Goal: Task Accomplishment & Management: Manage account settings

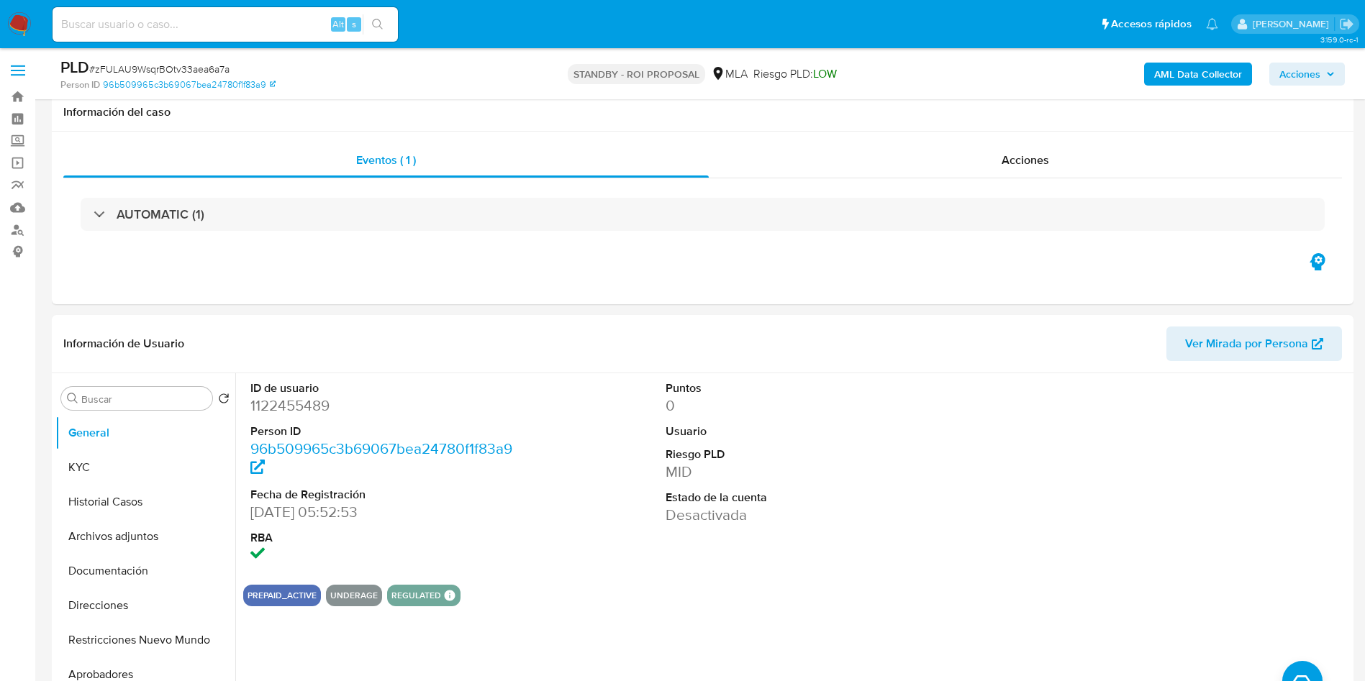
select select "10"
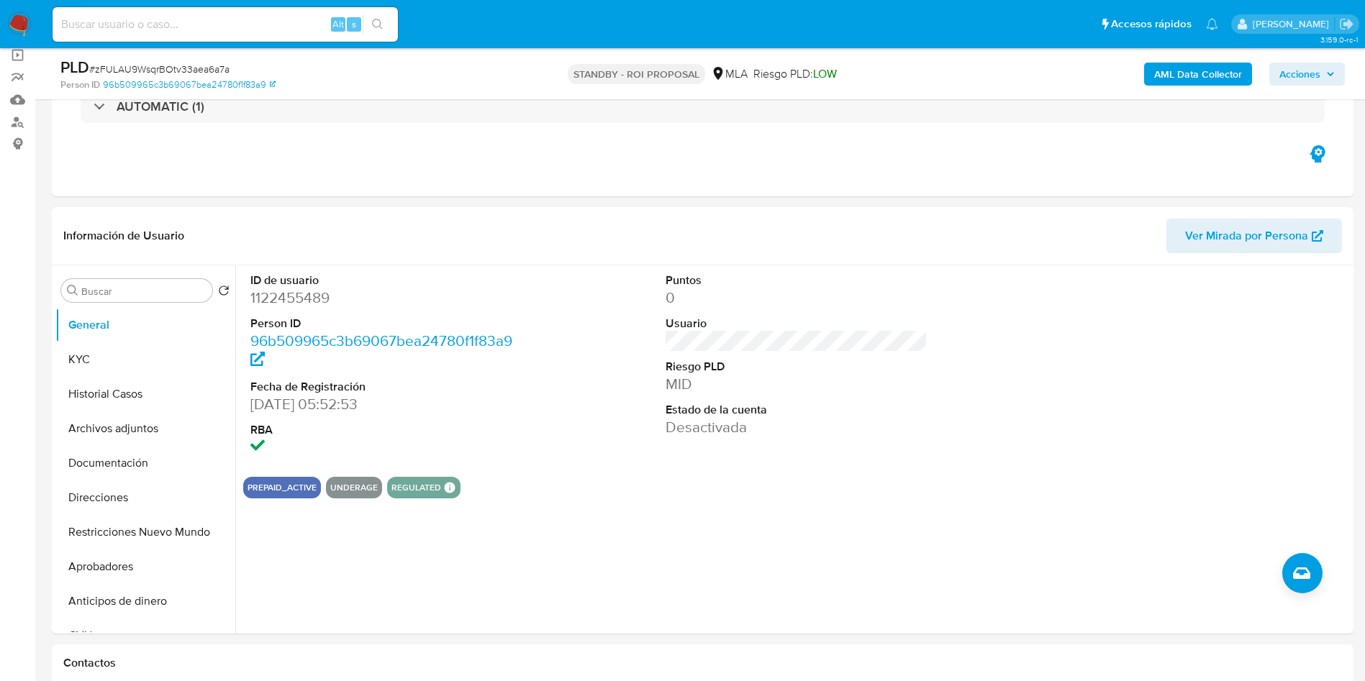
scroll to position [581, 0]
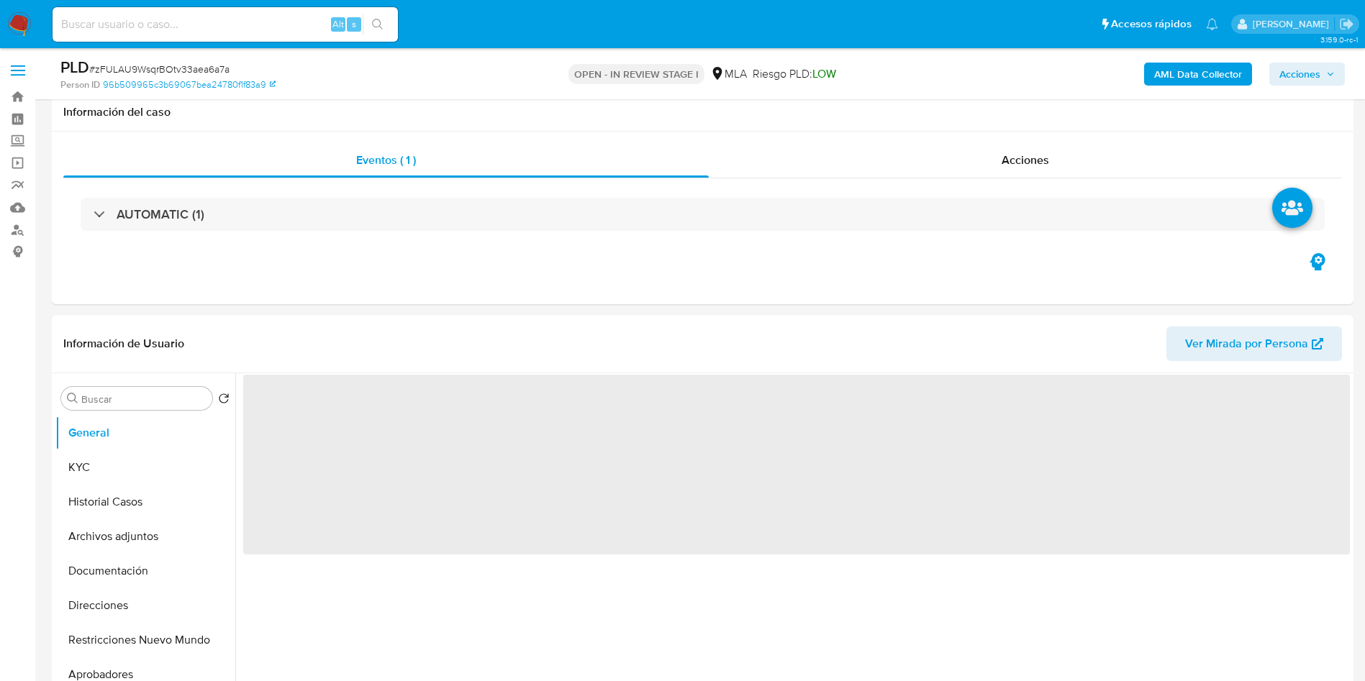
scroll to position [216, 0]
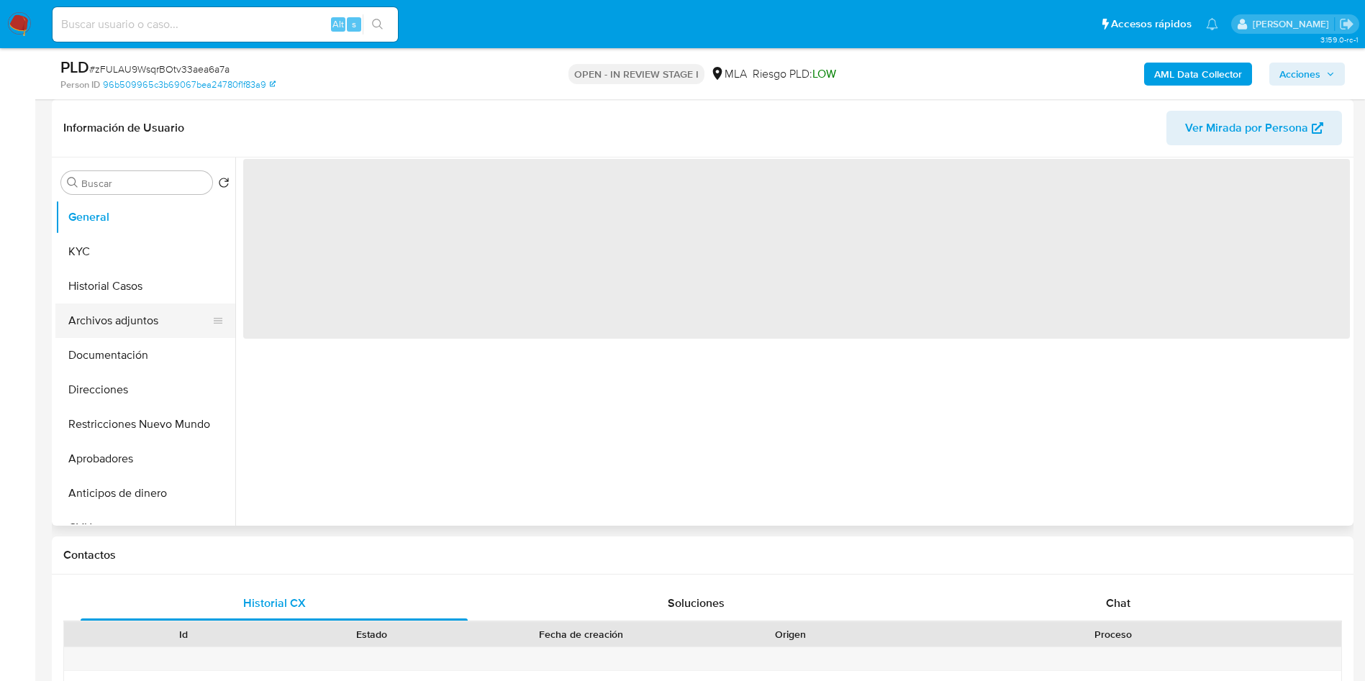
select select "10"
click at [81, 307] on button "Archivos adjuntos" at bounding box center [139, 321] width 168 height 35
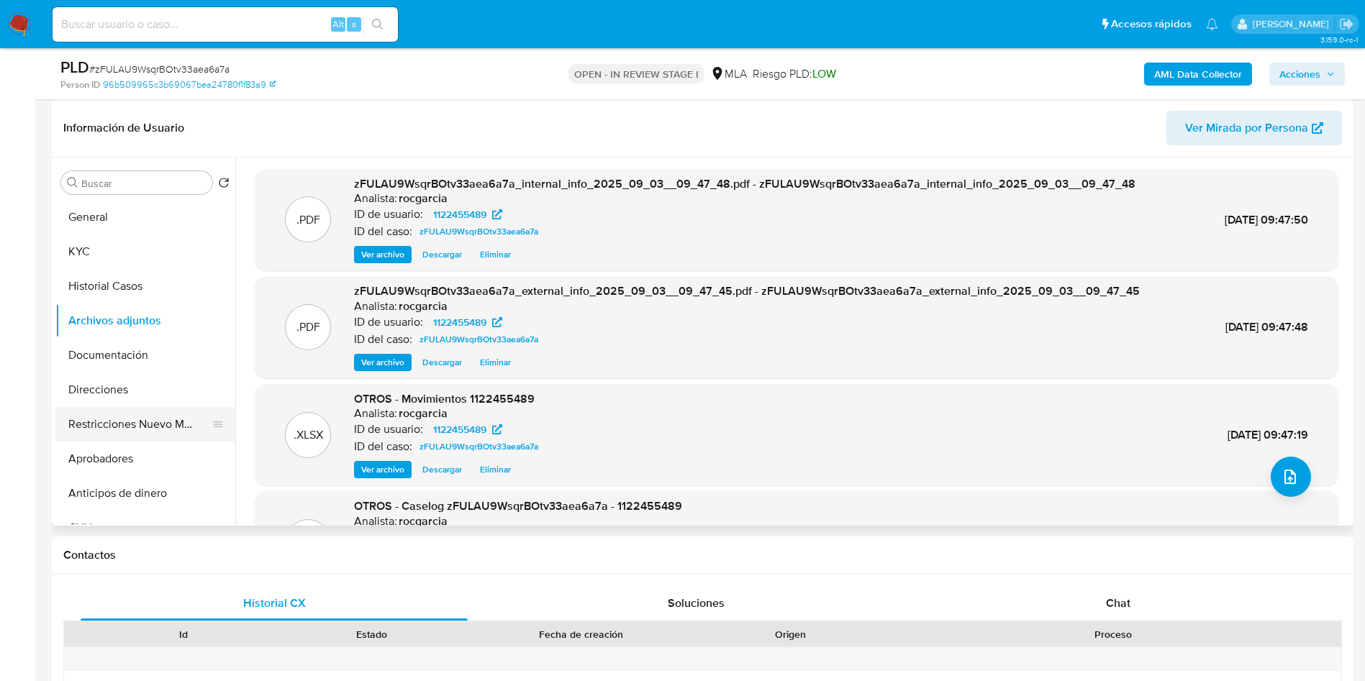
click at [87, 421] on button "Restricciones Nuevo Mundo" at bounding box center [139, 424] width 168 height 35
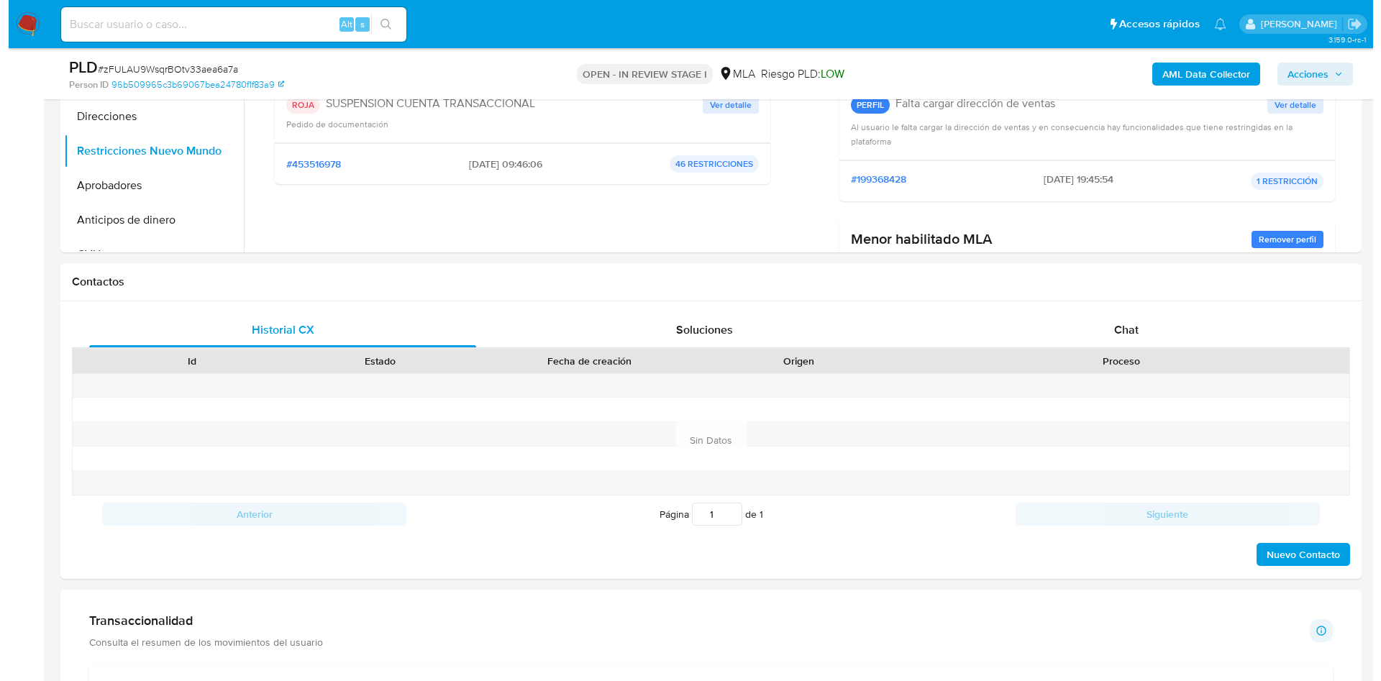
scroll to position [232, 0]
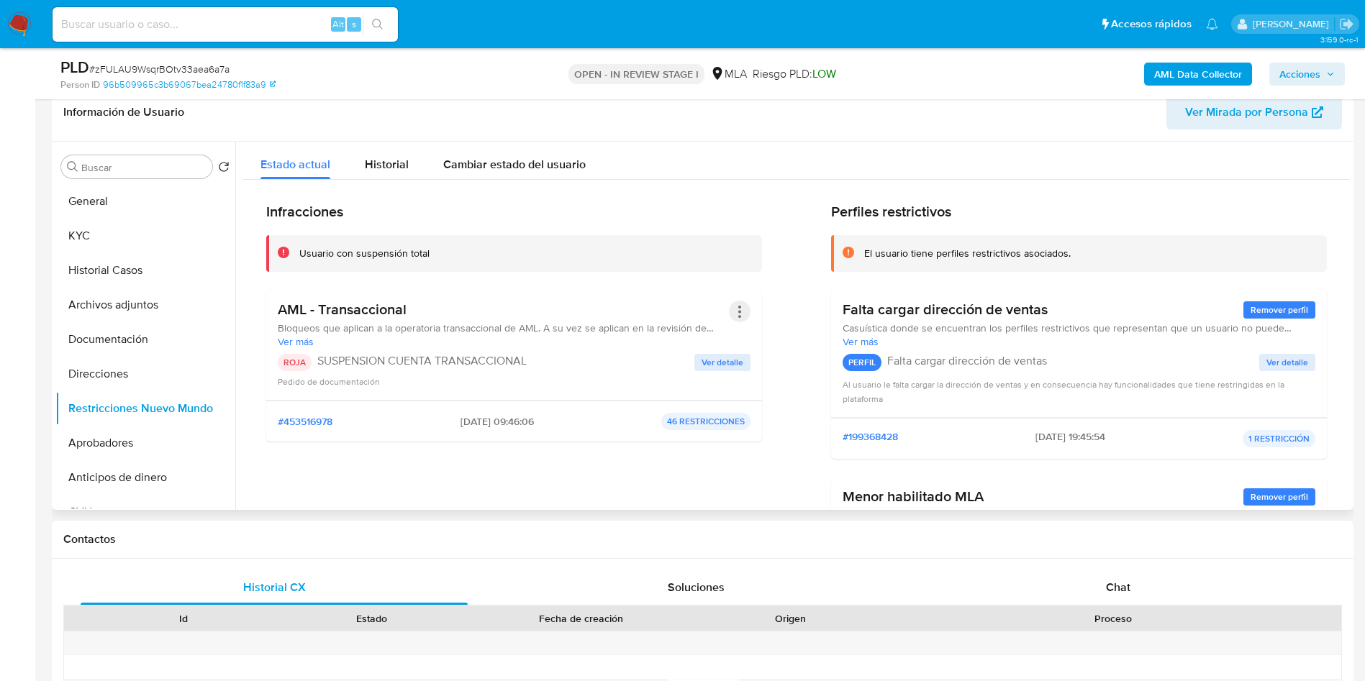
click at [735, 314] on button "Acciones" at bounding box center [740, 312] width 22 height 22
click at [619, 422] on button "Rehabilitar" at bounding box center [625, 427] width 252 height 35
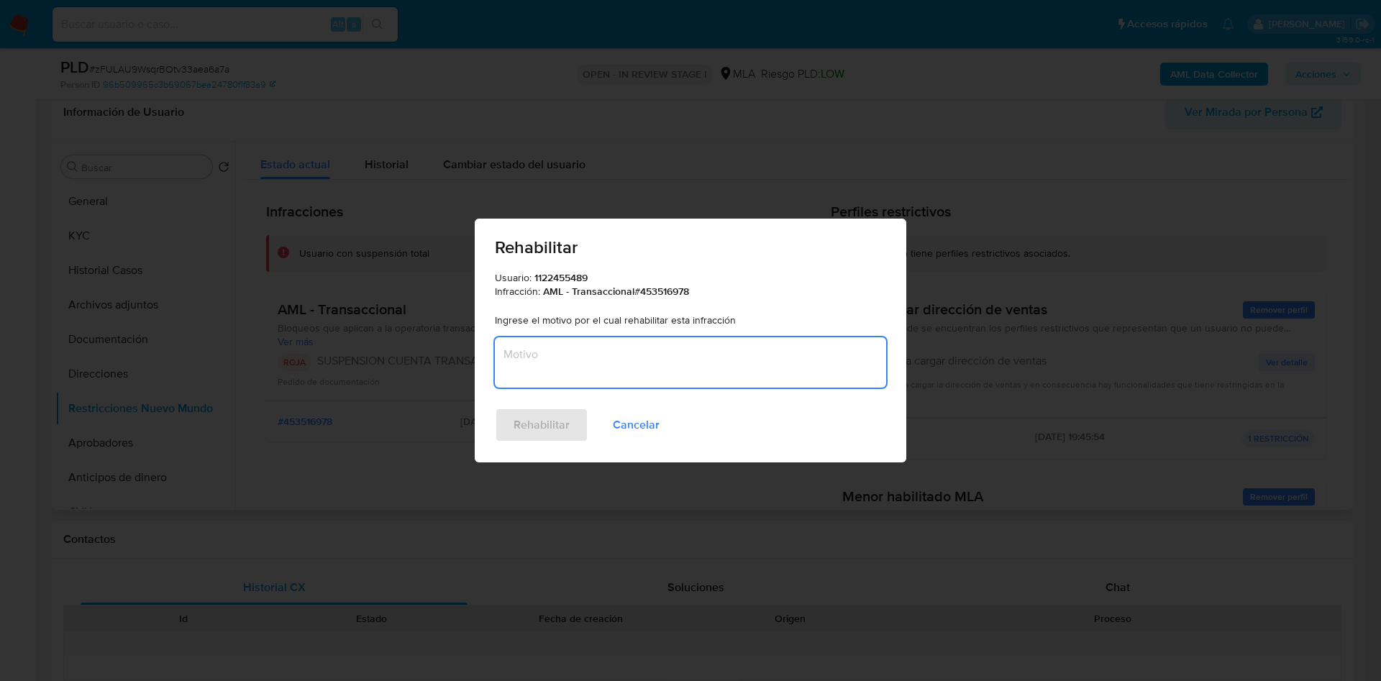
click at [576, 363] on textarea "Motivo" at bounding box center [690, 362] width 391 height 50
type textarea "AML"
click at [533, 421] on span "Rehabilitar" at bounding box center [542, 425] width 56 height 32
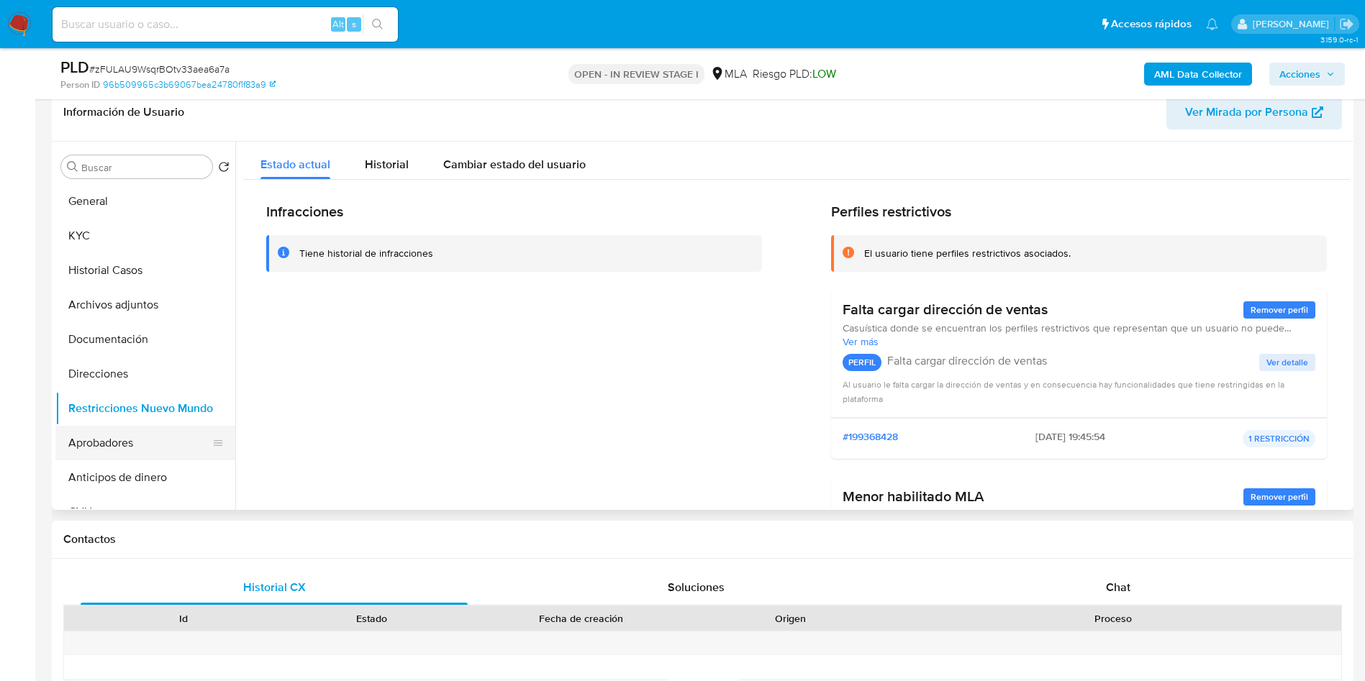
click at [155, 442] on button "Aprobadores" at bounding box center [139, 443] width 168 height 35
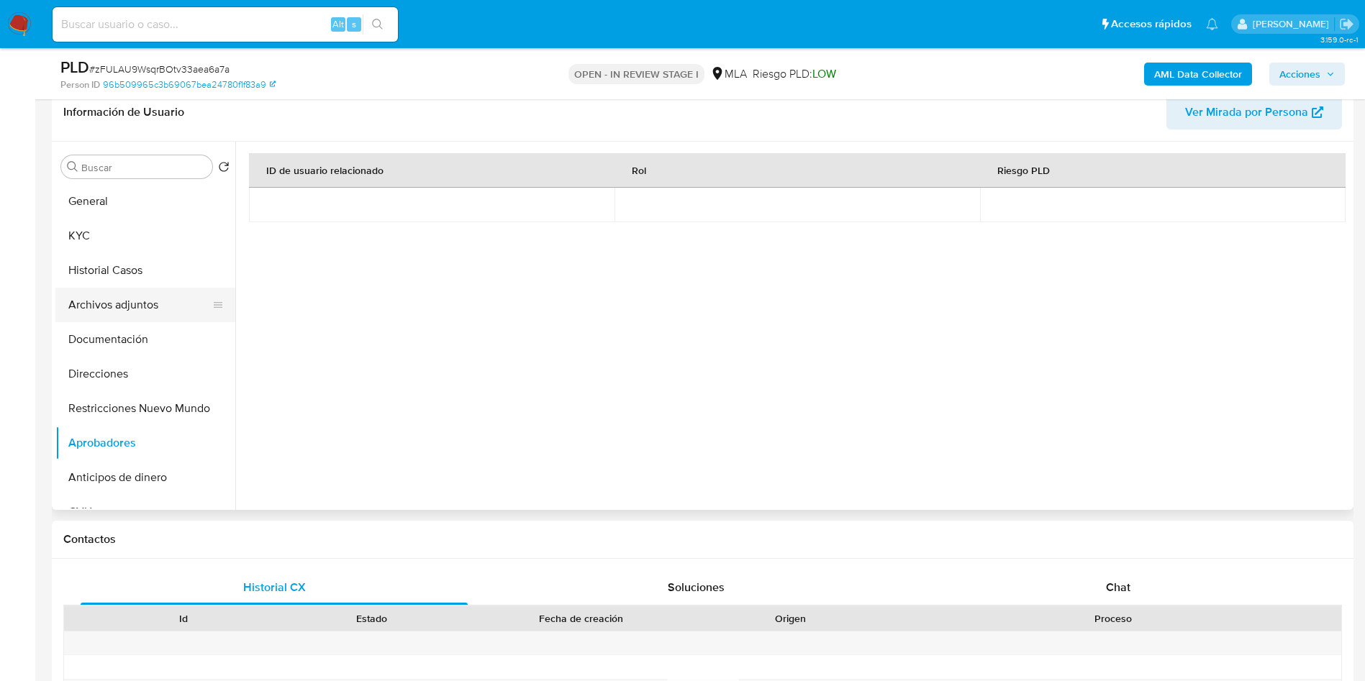
click at [105, 308] on button "Archivos adjuntos" at bounding box center [139, 305] width 168 height 35
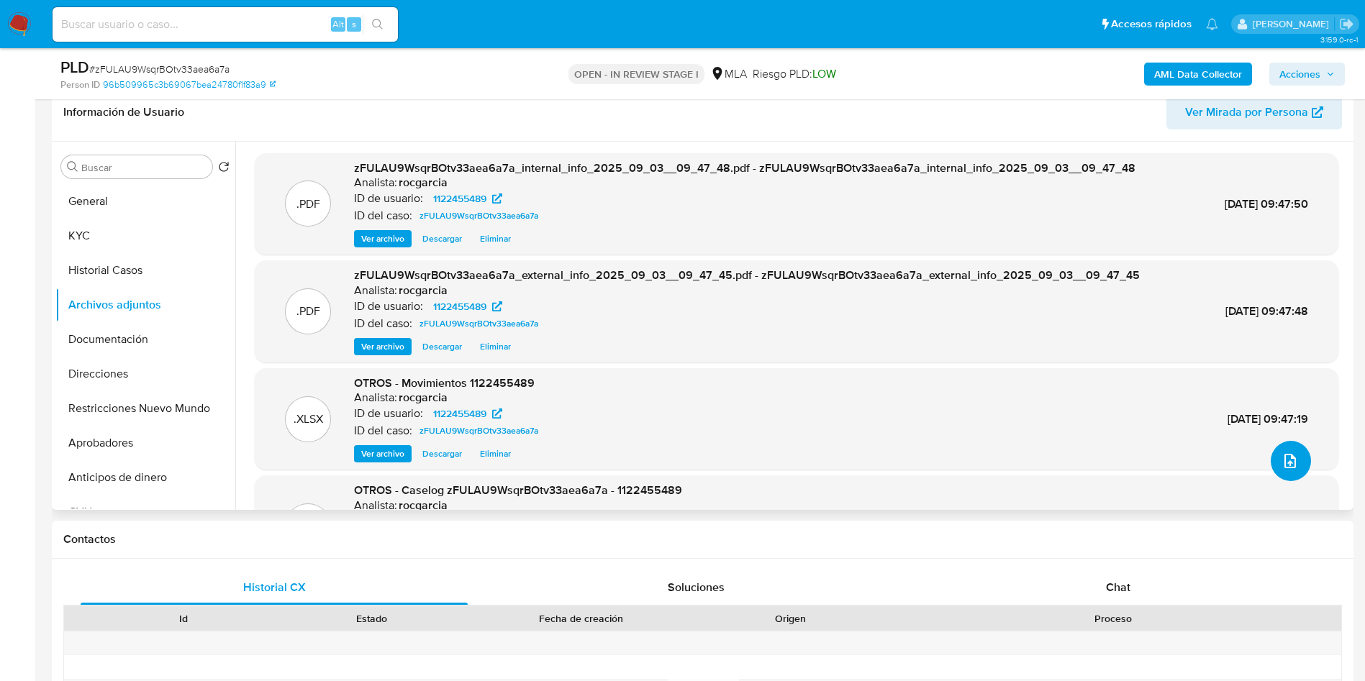
click at [1294, 450] on button "upload-file" at bounding box center [1291, 461] width 40 height 40
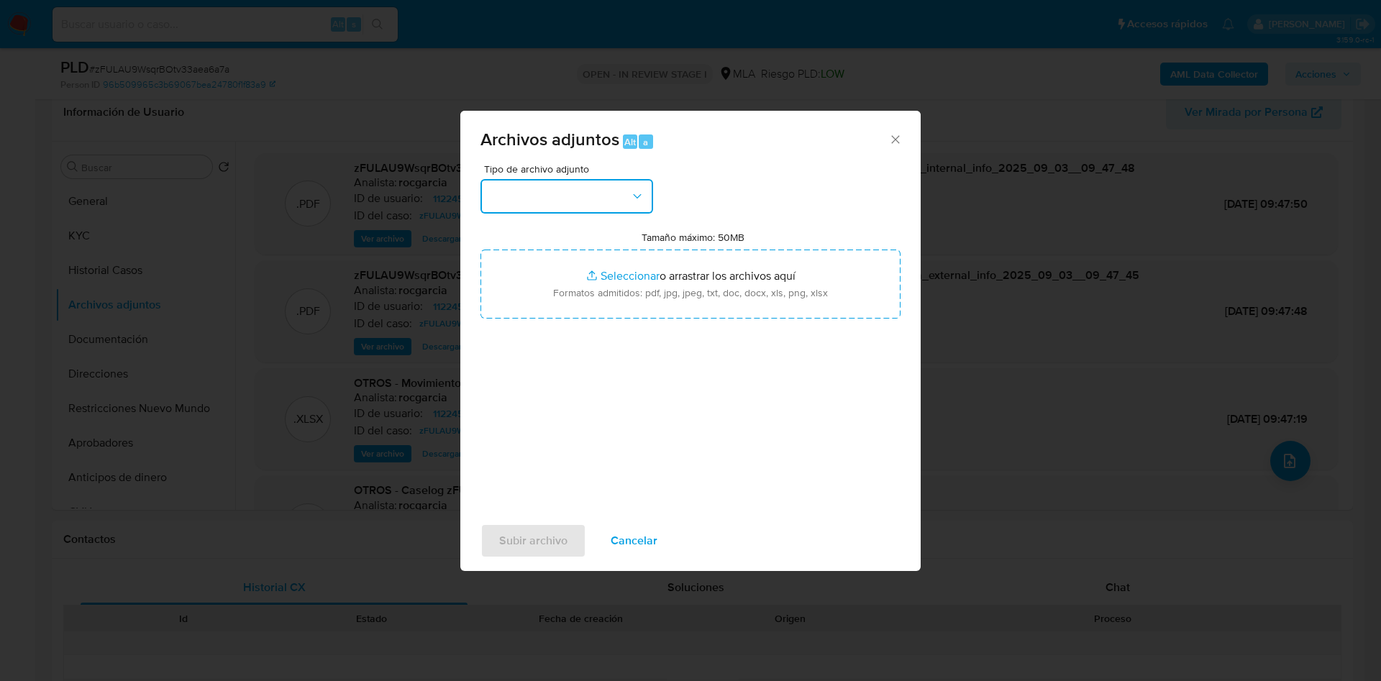
click at [578, 197] on button "button" at bounding box center [567, 196] width 173 height 35
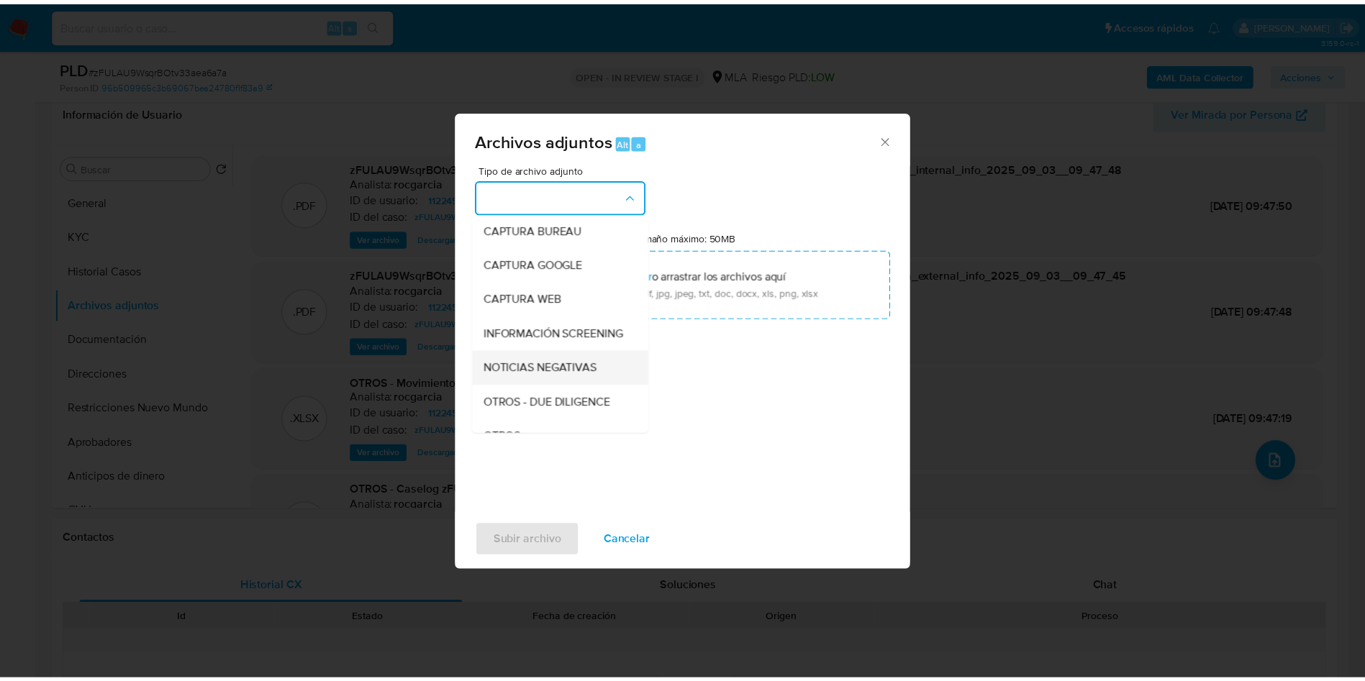
scroll to position [108, 0]
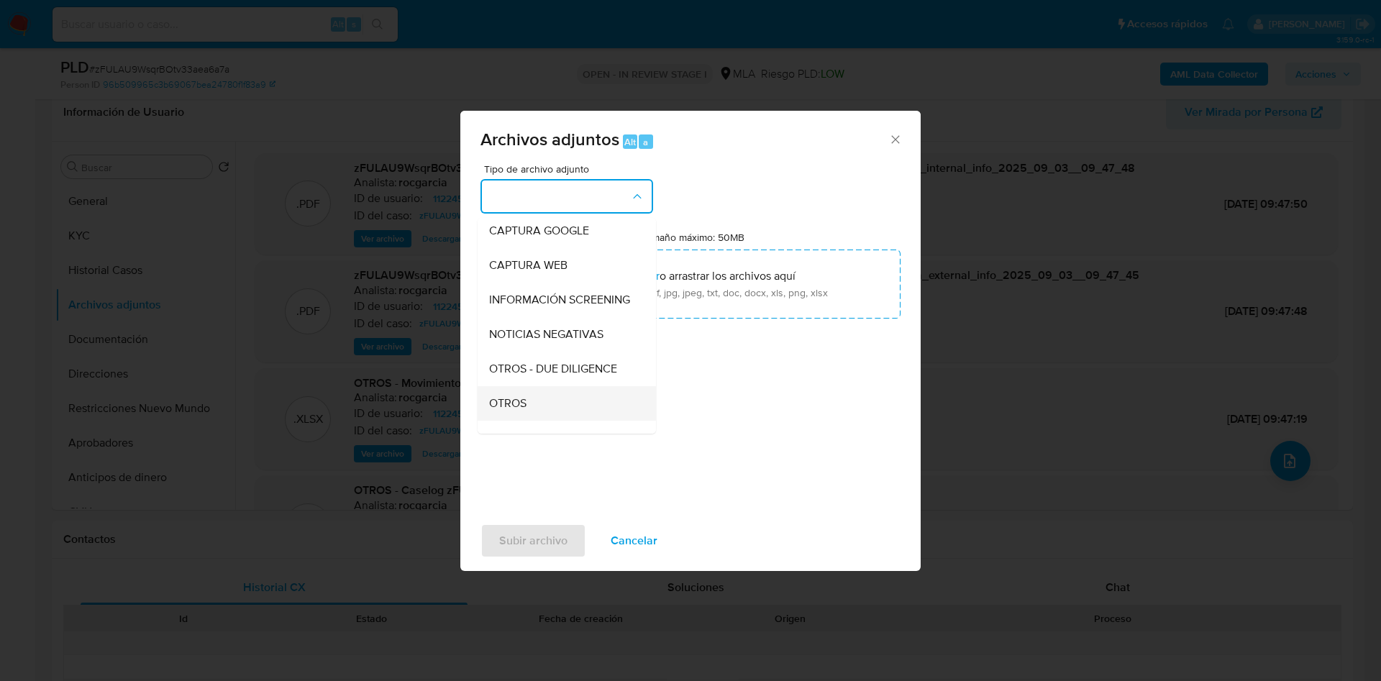
click at [540, 421] on div "OTROS" at bounding box center [562, 403] width 147 height 35
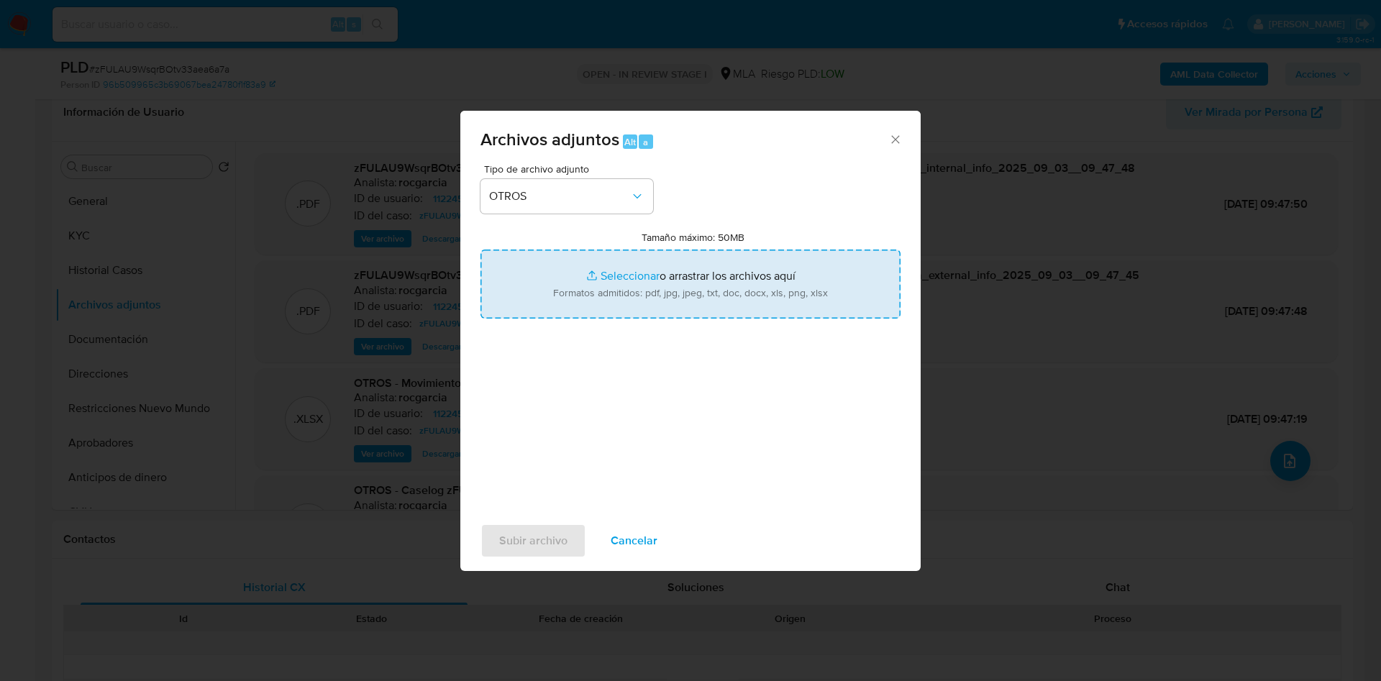
click at [612, 273] on input "Tamaño máximo: 50MB Seleccionar archivos" at bounding box center [691, 284] width 420 height 69
type input "C:\fakepath\Caselog zFULAU9WsqrBOtv33aea6a7a - 1122455489 - v2.docx"
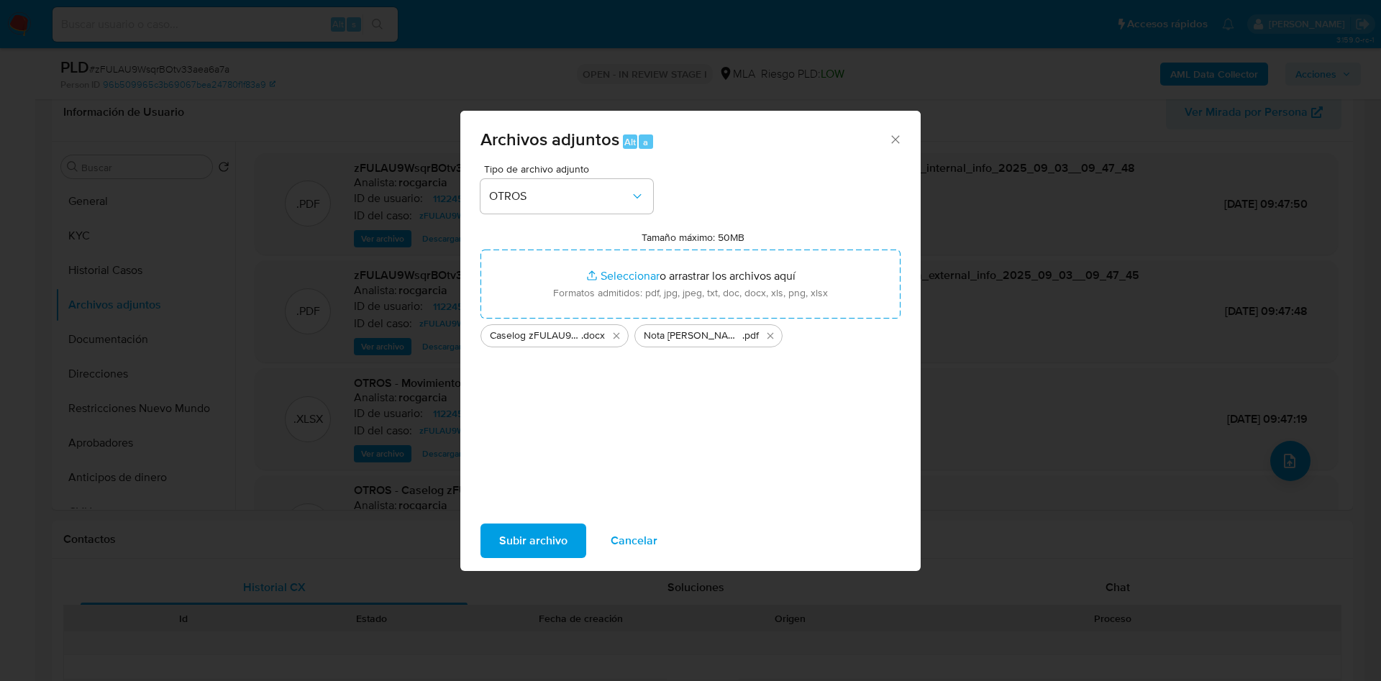
click at [550, 550] on span "Subir archivo" at bounding box center [533, 541] width 68 height 32
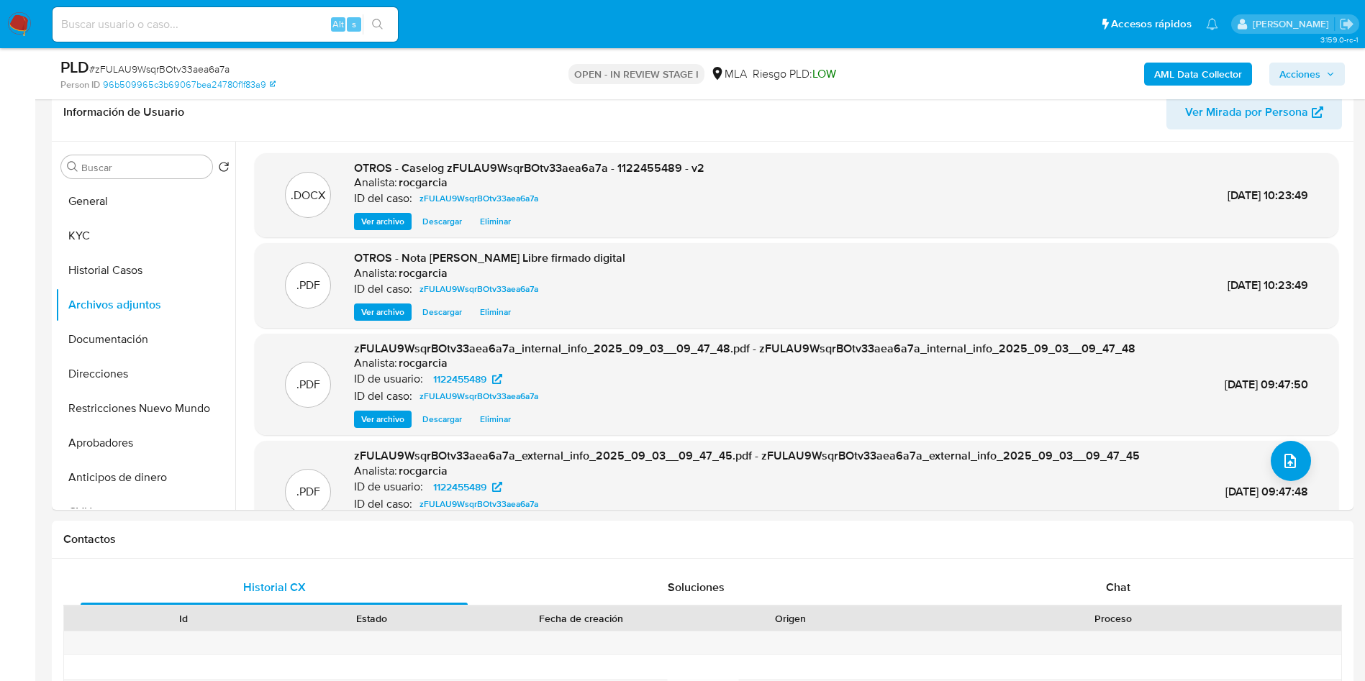
click at [1288, 84] on span "Acciones" at bounding box center [1299, 74] width 41 height 23
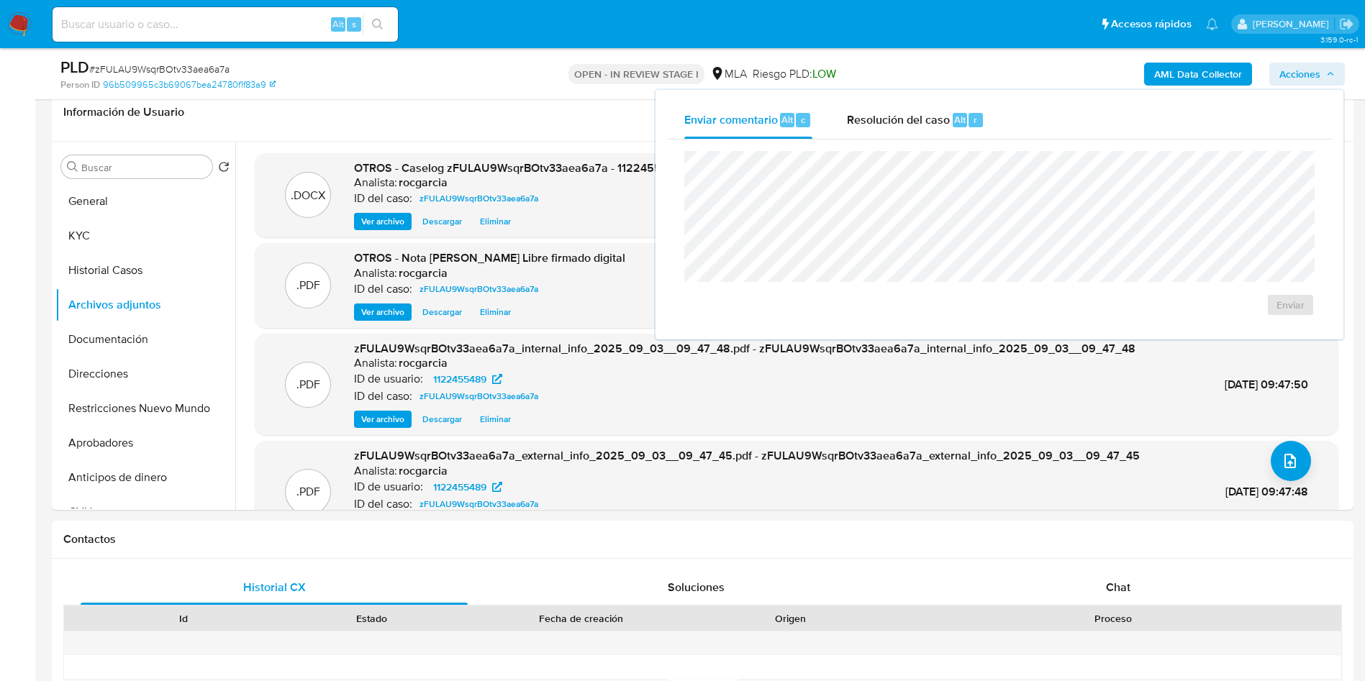
drag, startPoint x: 959, startPoint y: 114, endPoint x: 943, endPoint y: 144, distance: 33.5
click at [958, 114] on span "Alt" at bounding box center [960, 120] width 12 height 14
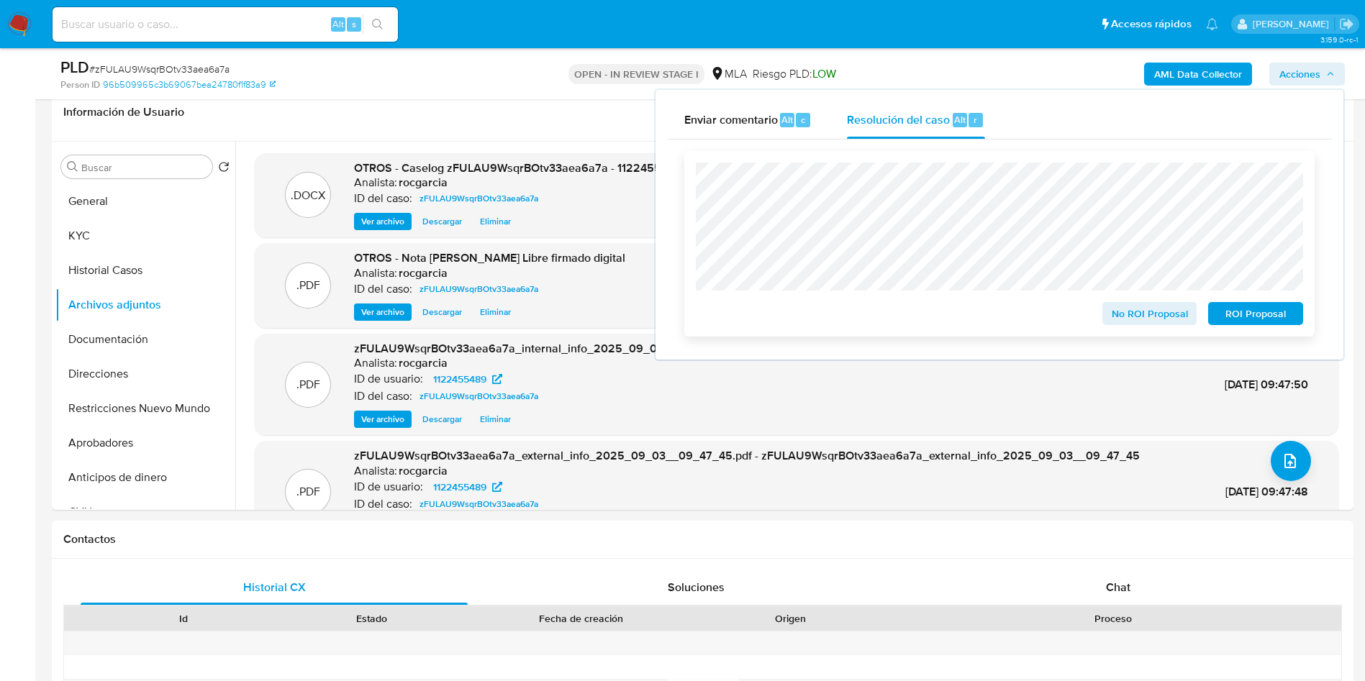
click at [1124, 310] on span "No ROI Proposal" at bounding box center [1149, 314] width 75 height 20
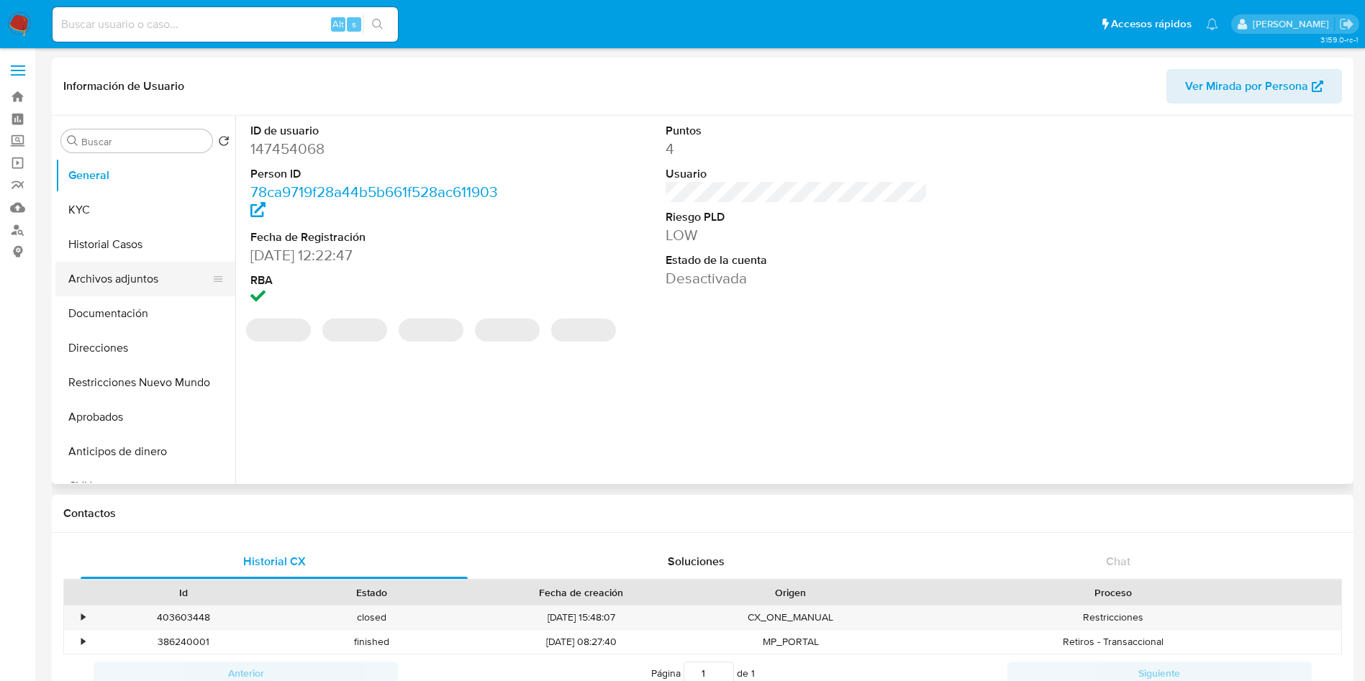
select select "10"
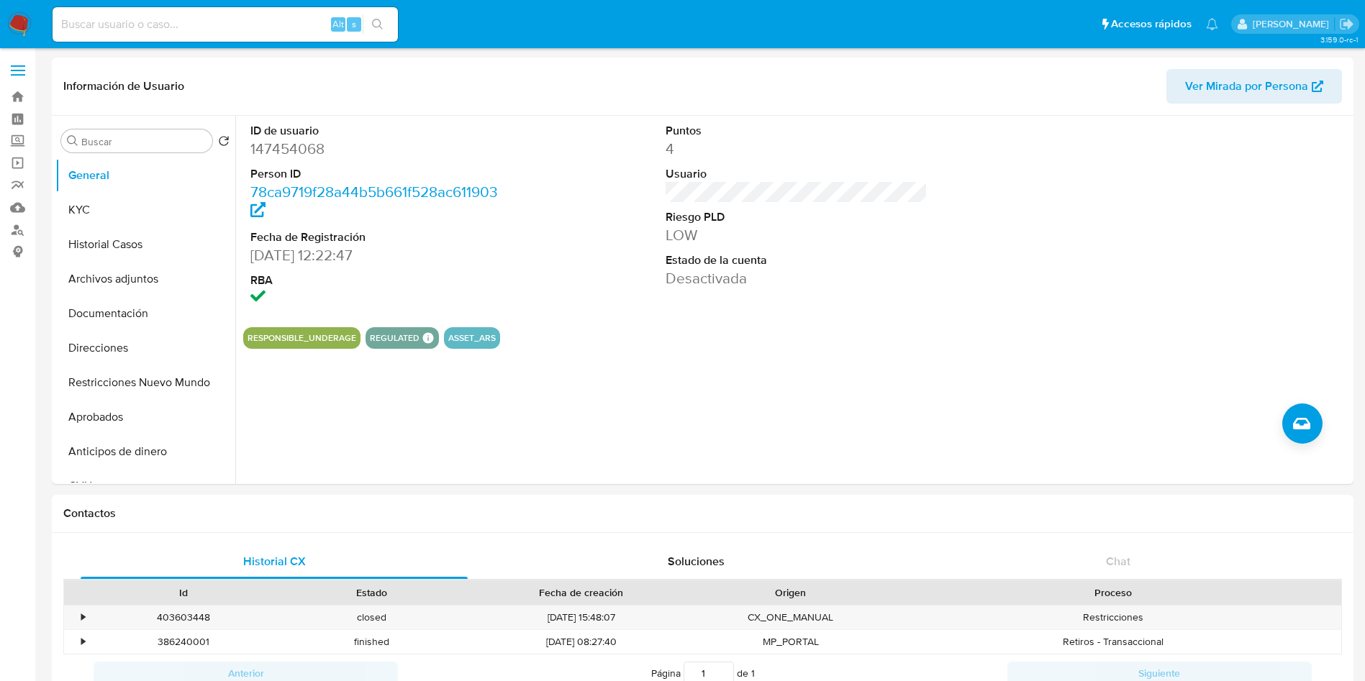
click at [107, 381] on button "Restricciones Nuevo Mundo" at bounding box center [139, 383] width 168 height 35
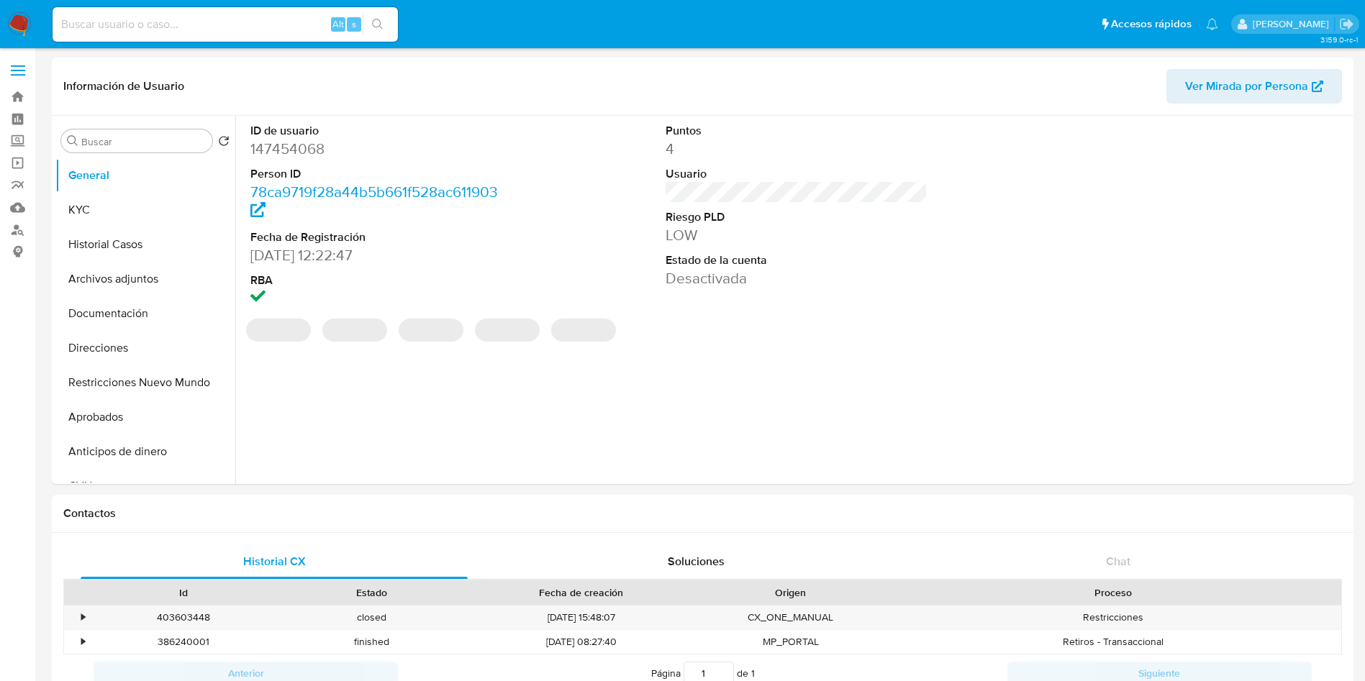
select select "10"
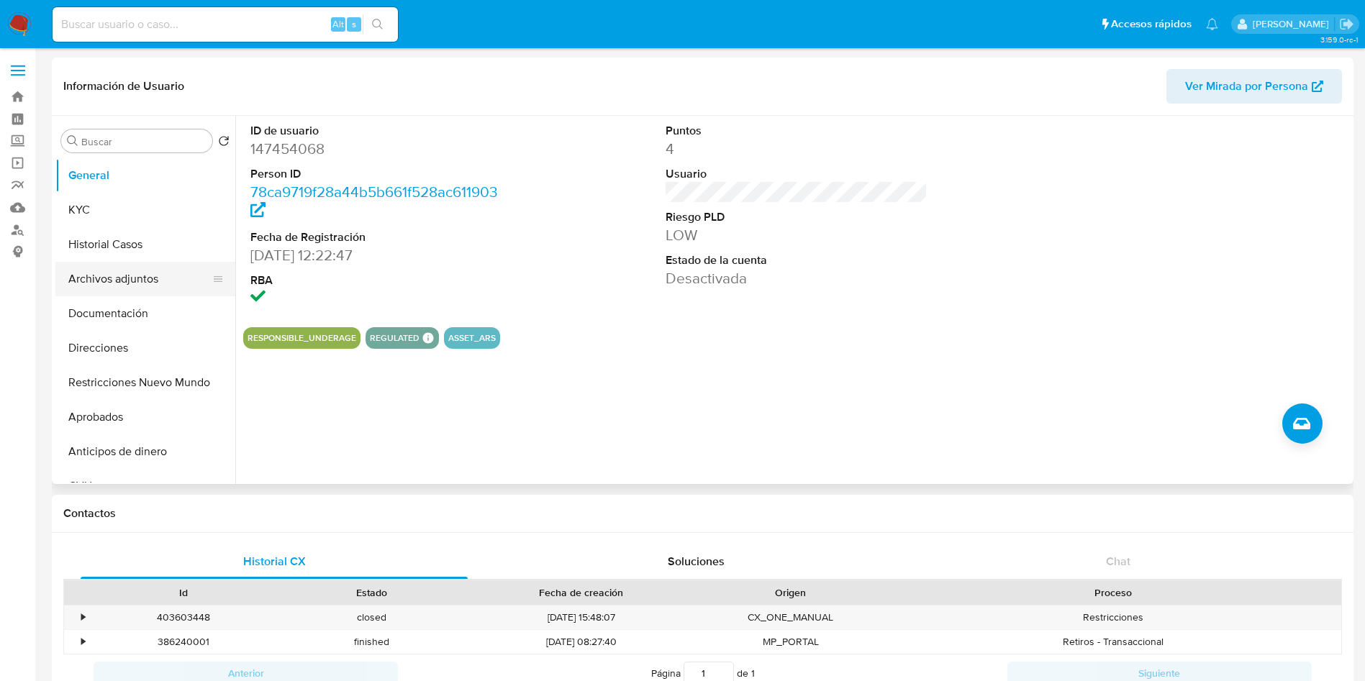
click at [109, 291] on button "Archivos adjuntos" at bounding box center [139, 279] width 168 height 35
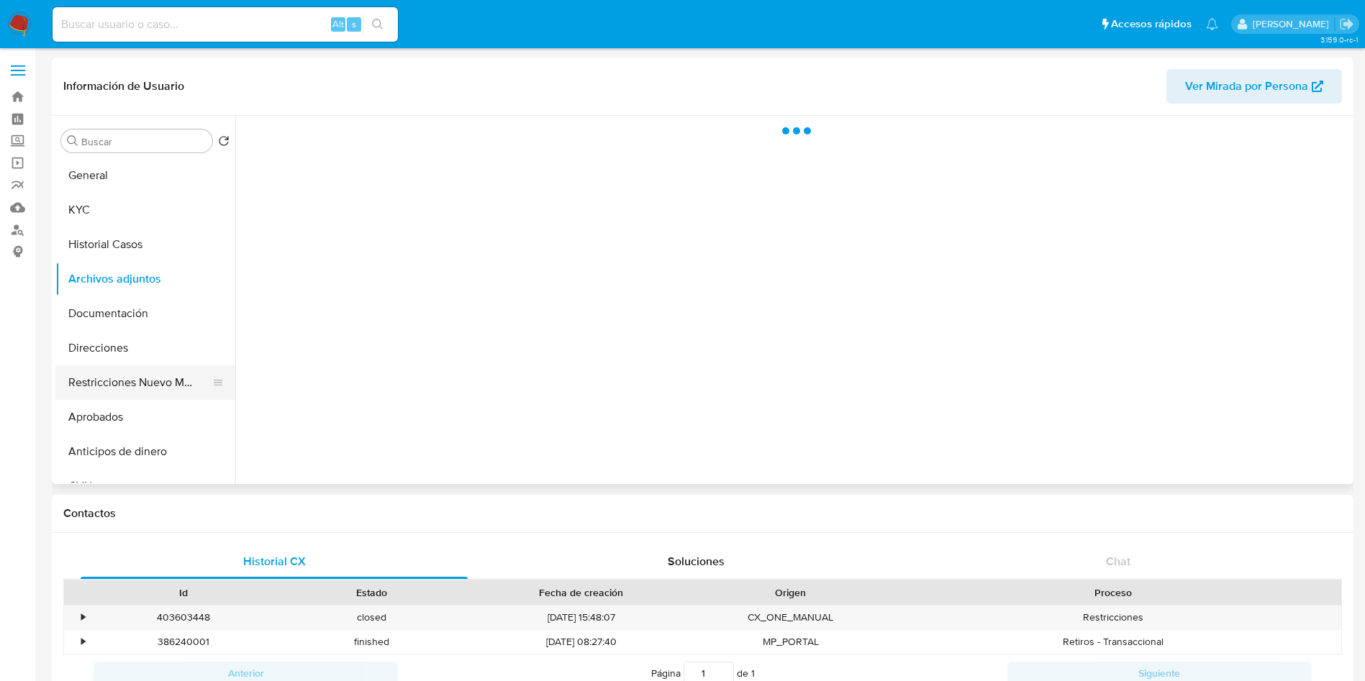
click at [112, 383] on button "Restricciones Nuevo Mundo" at bounding box center [139, 383] width 168 height 35
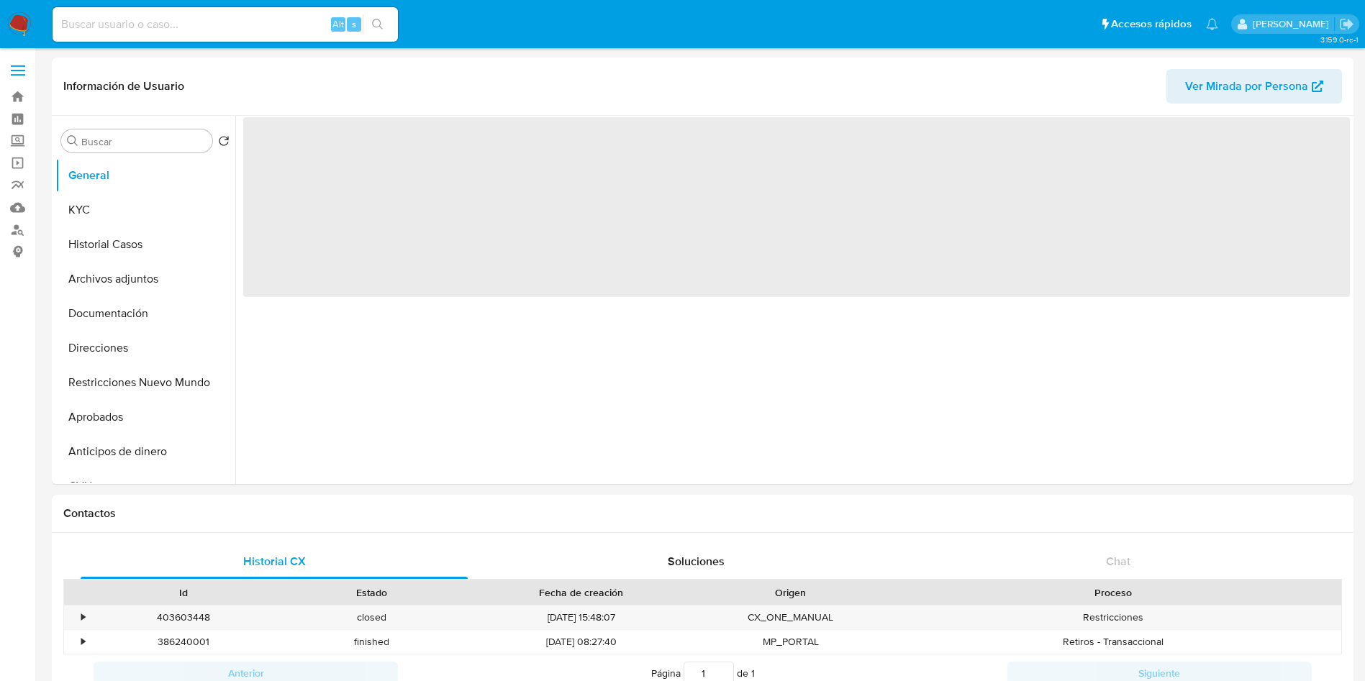
select select "10"
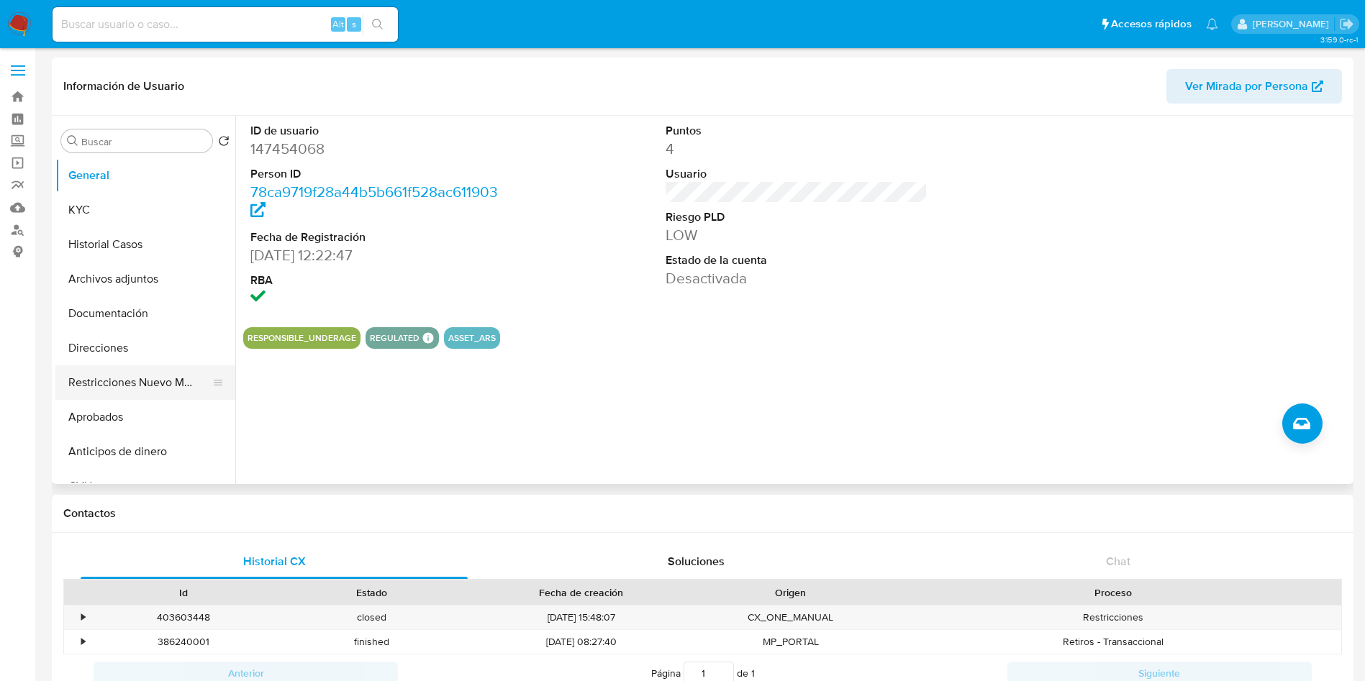
click at [94, 381] on button "Restricciones Nuevo Mundo" at bounding box center [139, 383] width 168 height 35
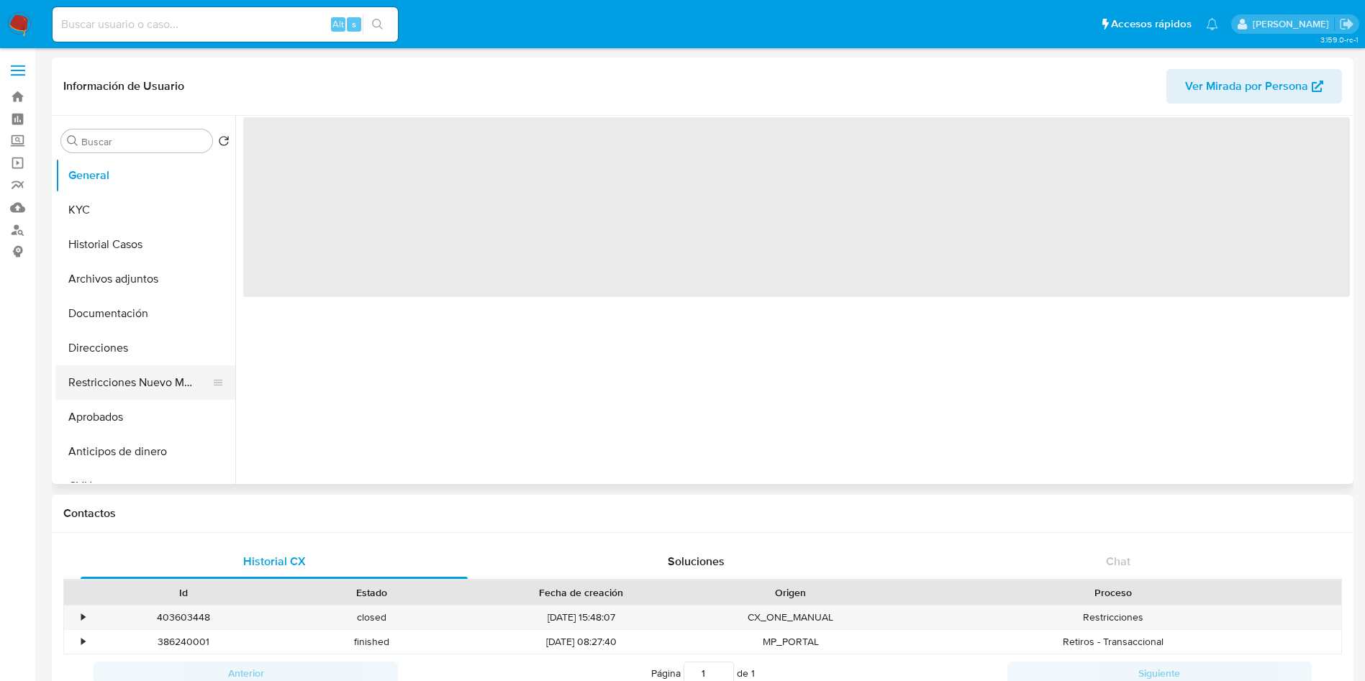
click at [86, 368] on button "Restricciones Nuevo Mundo" at bounding box center [139, 383] width 168 height 35
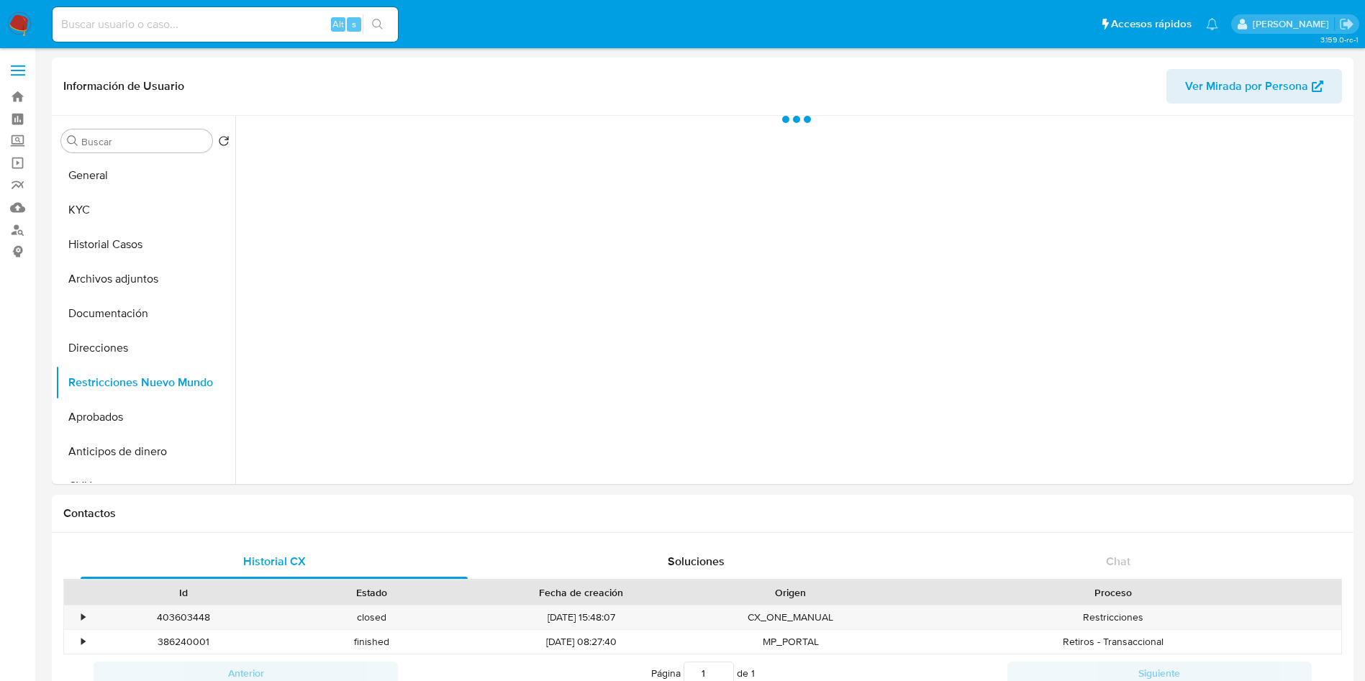
select select "10"
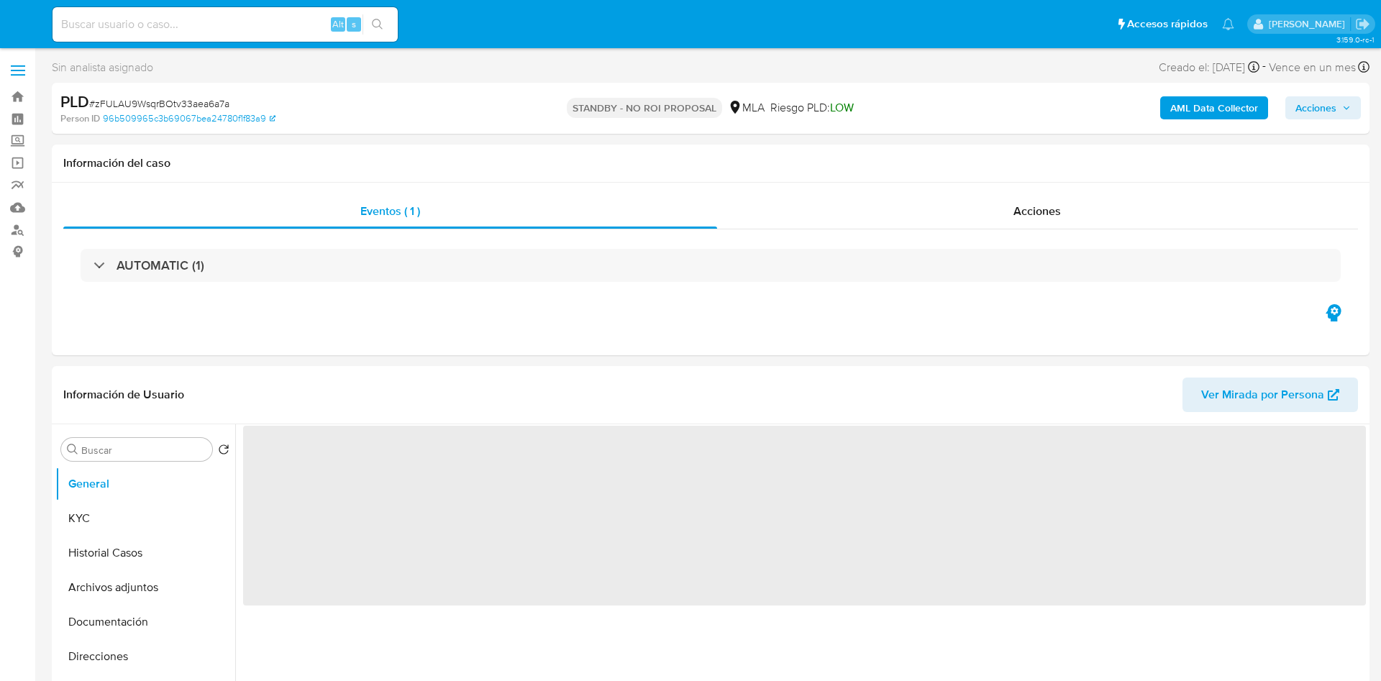
select select "10"
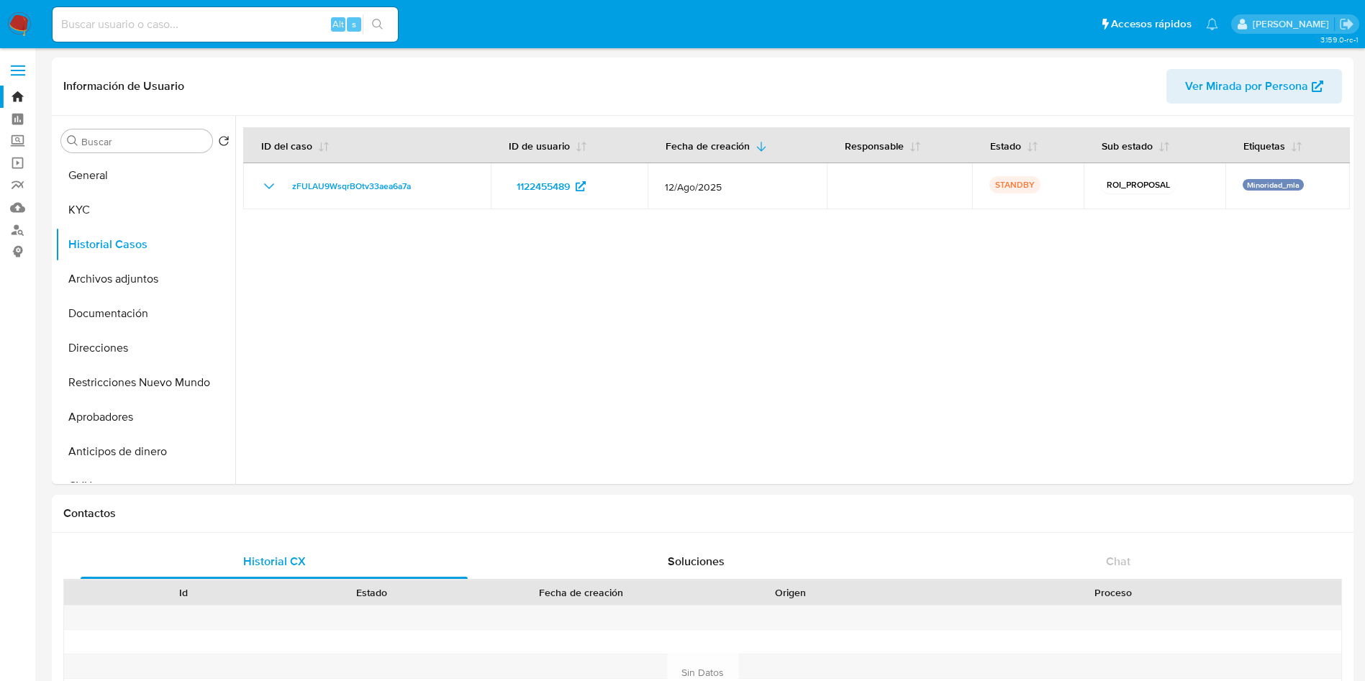
select select "10"
click at [36, 16] on nav "Pausado Ver notificaciones Alt s Accesos rápidos Presiona las siguientes teclas…" at bounding box center [682, 24] width 1365 height 48
click at [12, 24] on img at bounding box center [19, 24] width 24 height 24
